Goal: Transaction & Acquisition: Purchase product/service

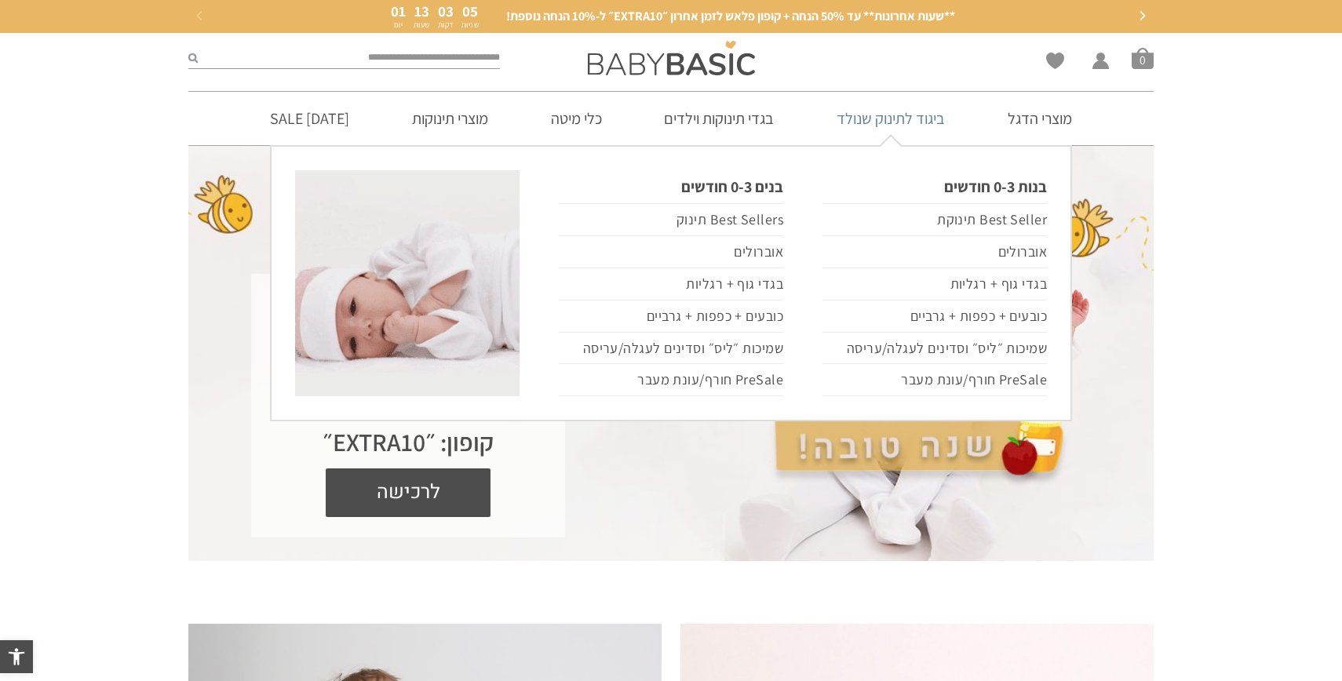
click at [917, 121] on link "ביגוד לתינוק שנולד" at bounding box center [890, 118] width 155 height 53
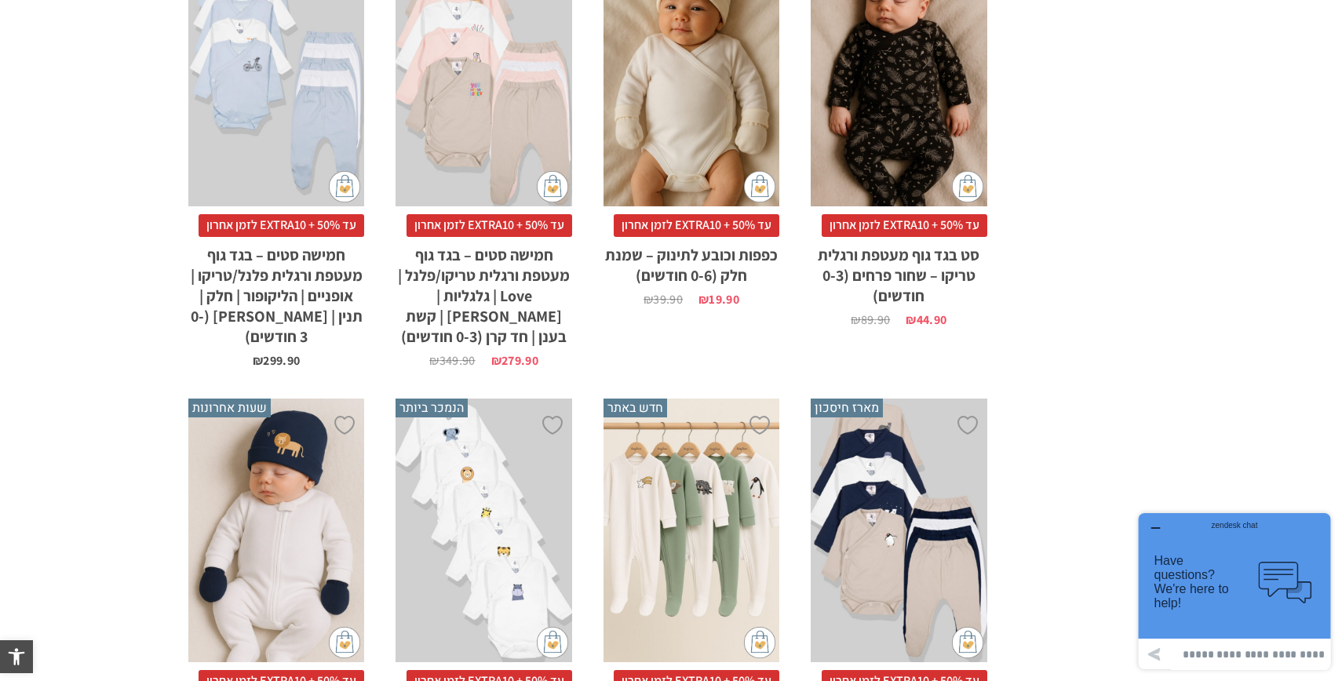
scroll to position [3033, 0]
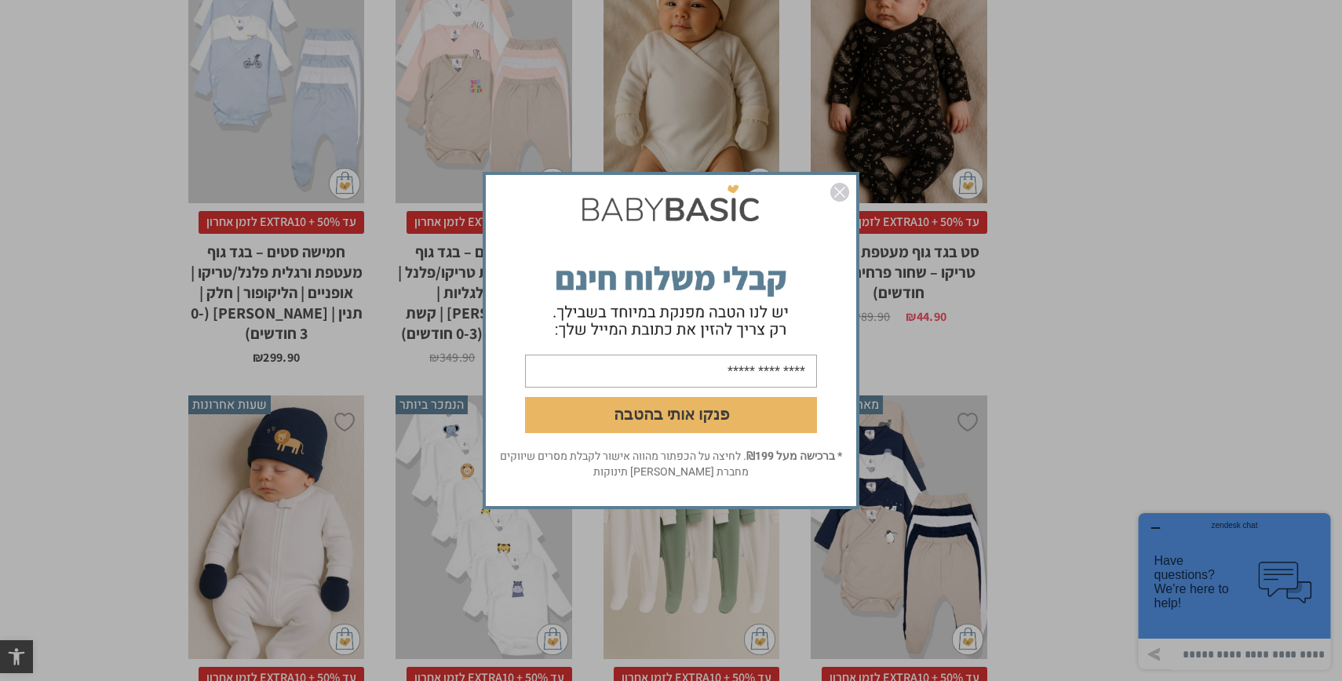
click at [843, 194] on img "סגור" at bounding box center [840, 192] width 19 height 19
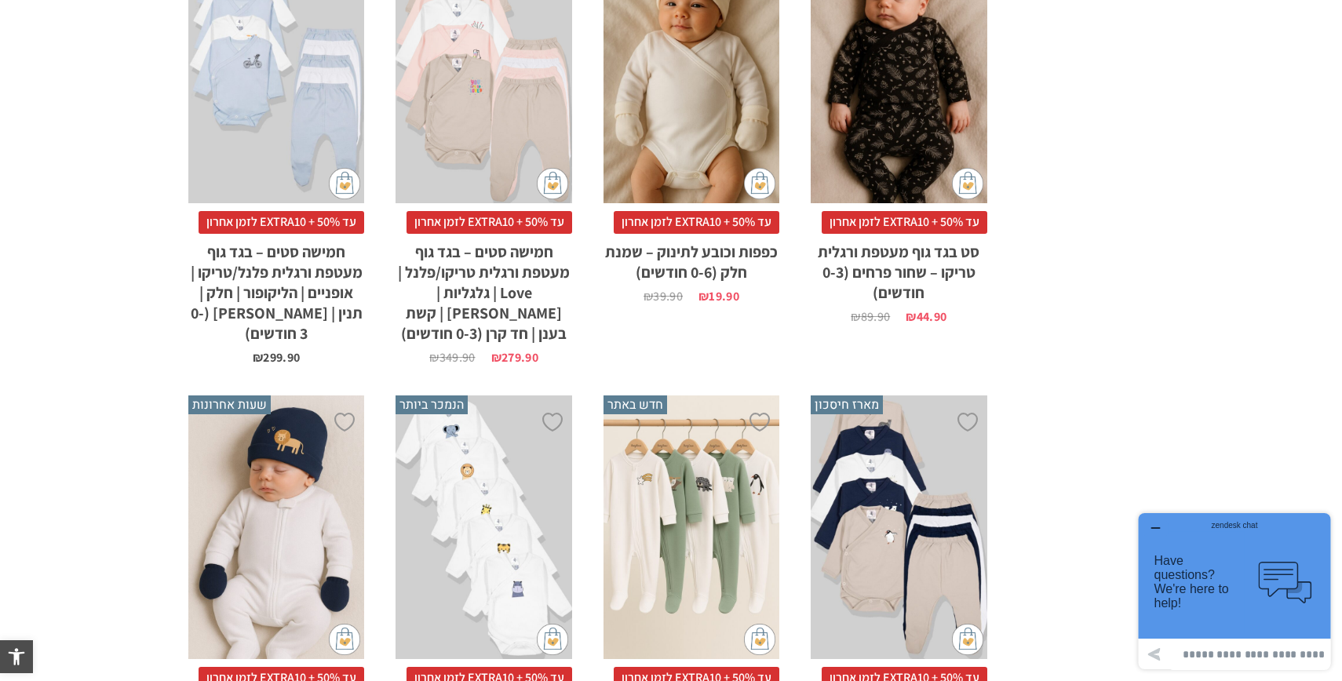
click at [1158, 529] on div "zendesk chat" at bounding box center [1235, 524] width 154 height 16
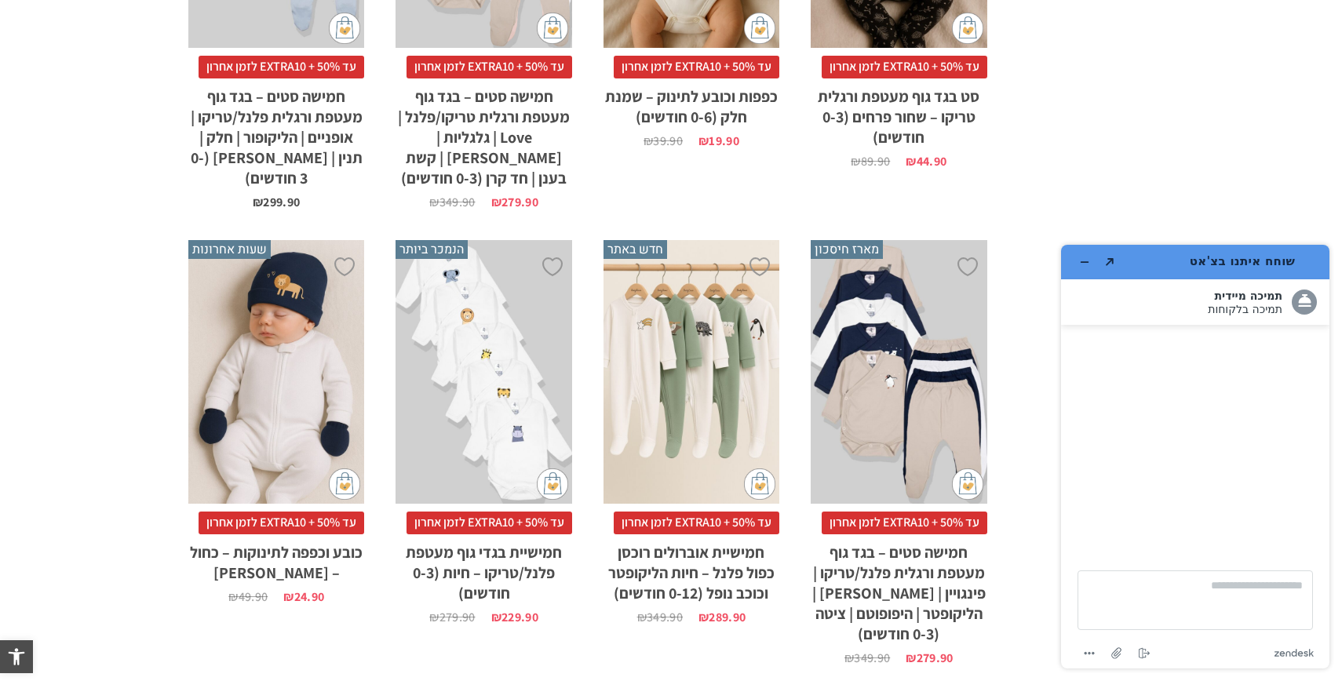
scroll to position [3190, 0]
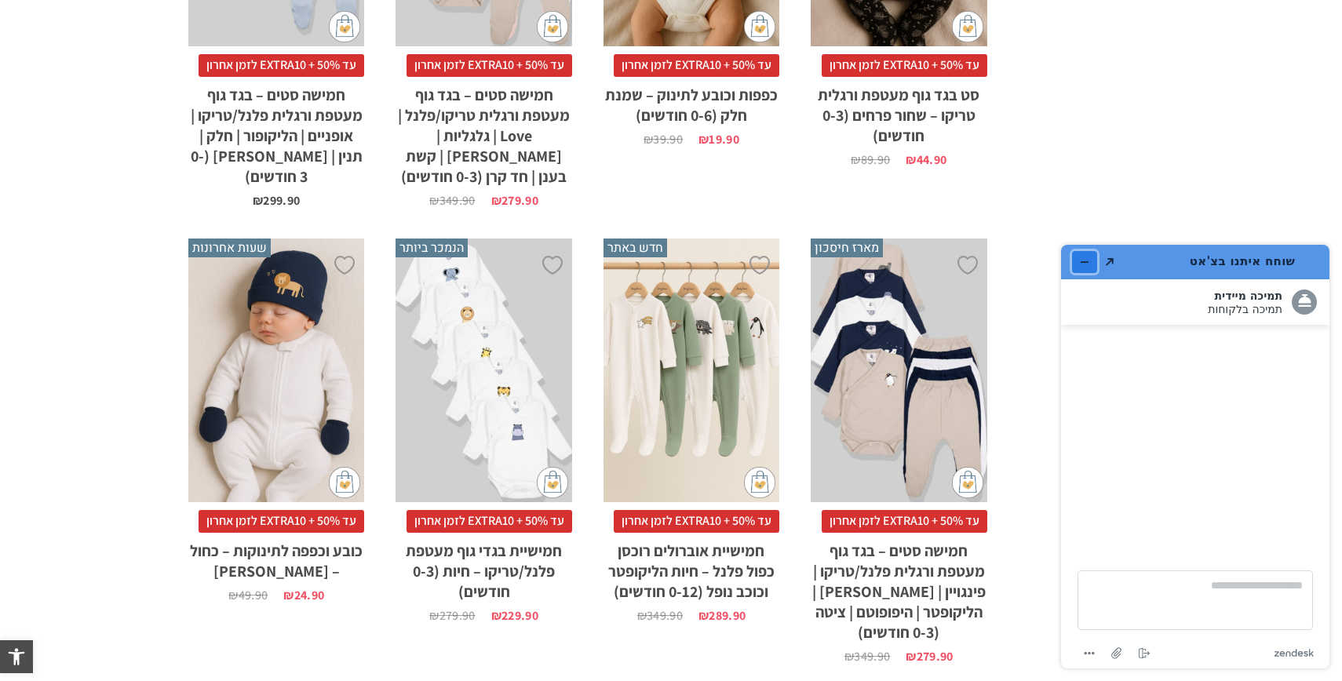
click at [1080, 264] on icon "מזער את היישומון" at bounding box center [1084, 262] width 11 height 11
